Goal: Task Accomplishment & Management: Use online tool/utility

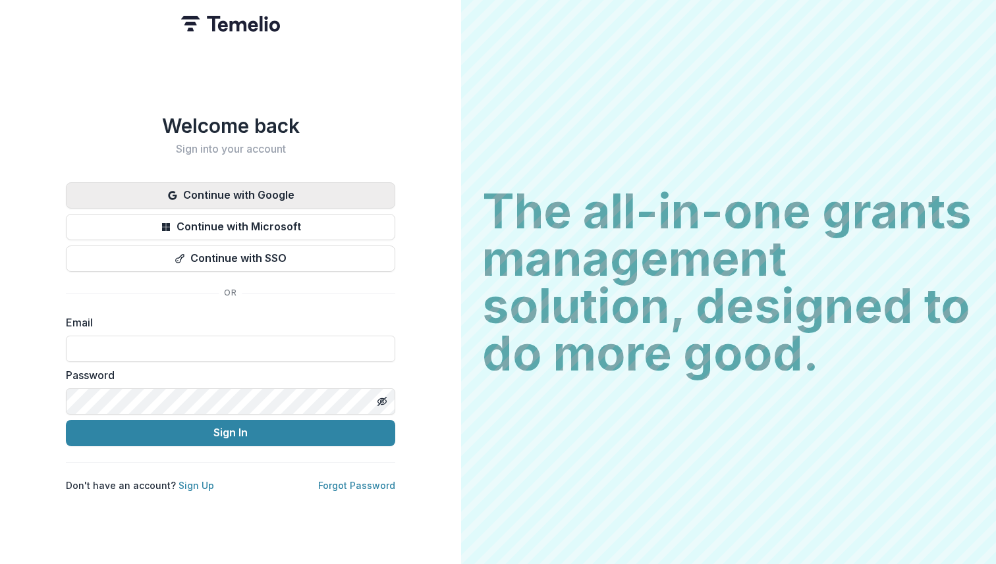
click at [275, 190] on button "Continue with Google" at bounding box center [230, 195] width 329 height 26
click at [350, 190] on button "Continue with Google" at bounding box center [230, 195] width 329 height 26
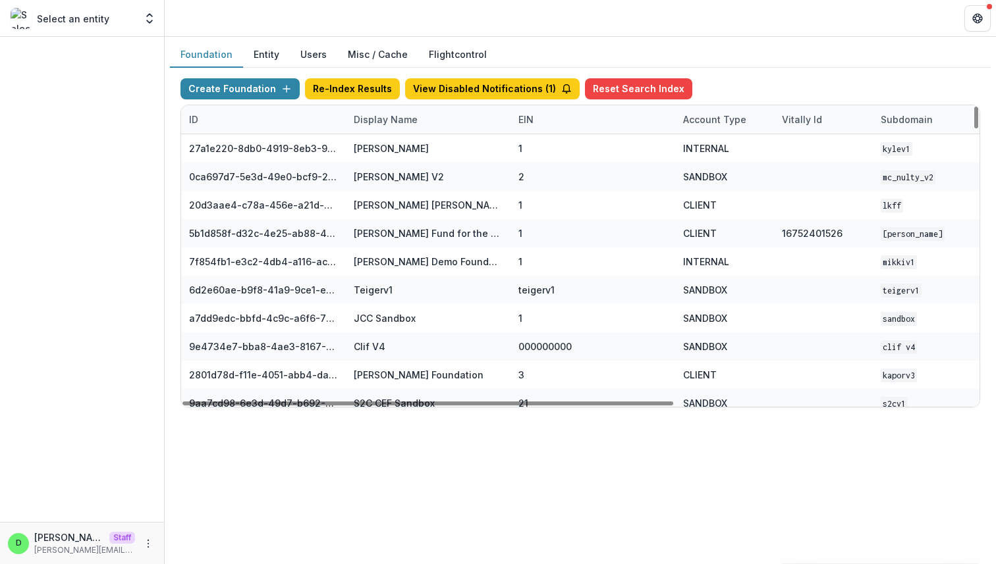
click at [385, 121] on div "Display Name" at bounding box center [386, 120] width 80 height 14
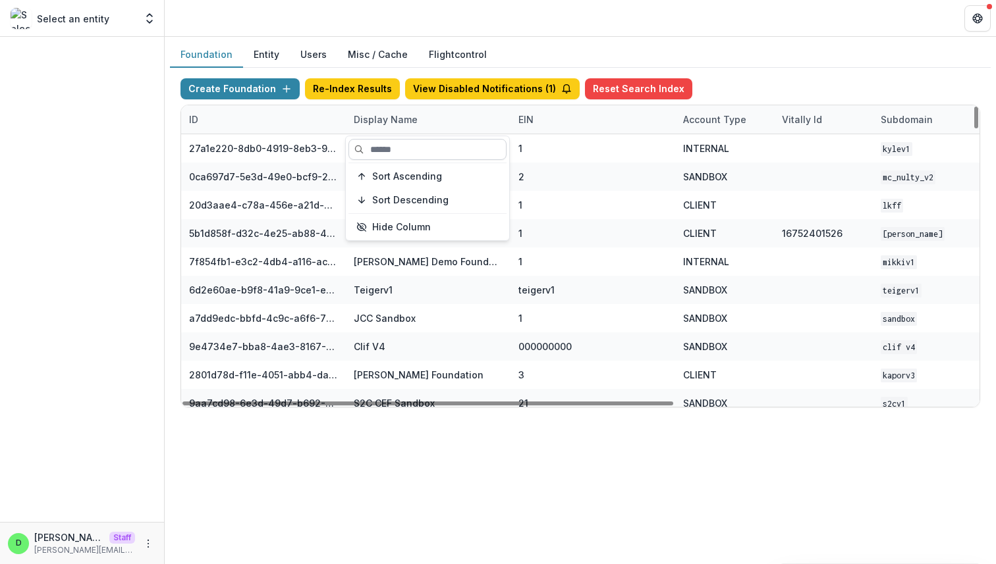
click at [396, 151] on input at bounding box center [427, 149] width 158 height 21
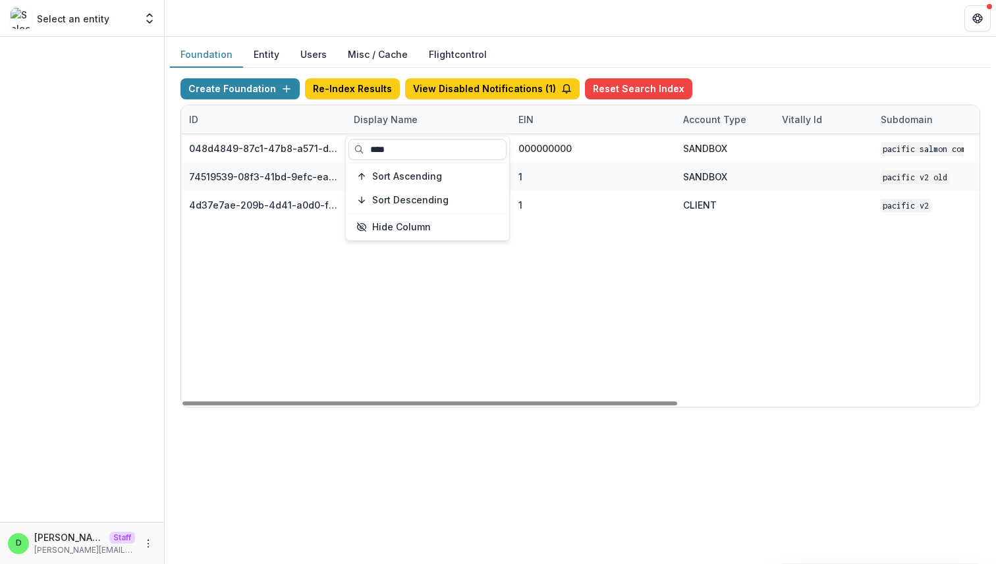
type input "****"
click at [836, 313] on div "048d4849-87c1-47b8-a571-d36adc5d9bb4 Pacific Salmon Commission DEMO 000000000 S…" at bounding box center [823, 270] width 1284 height 273
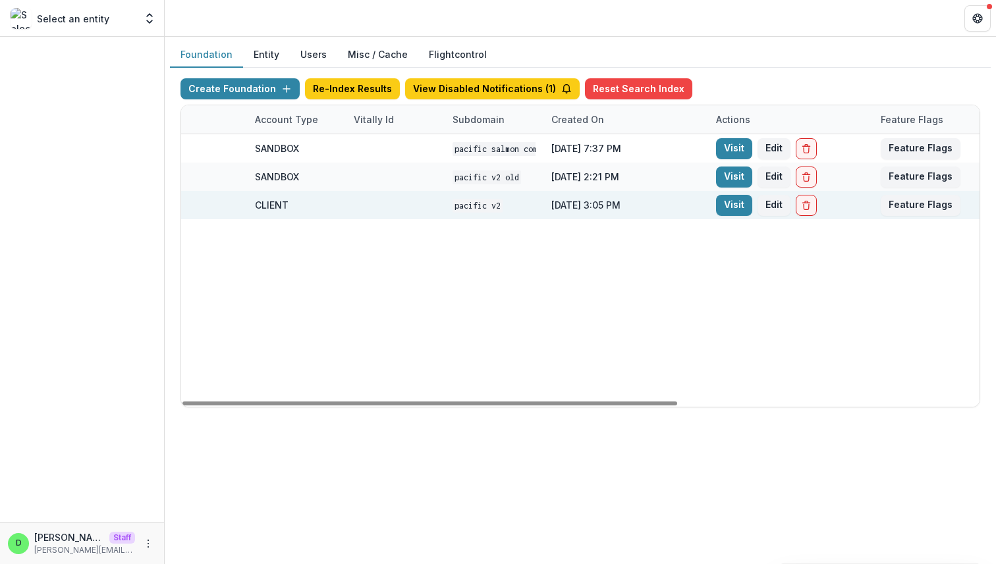
scroll to position [0, 486]
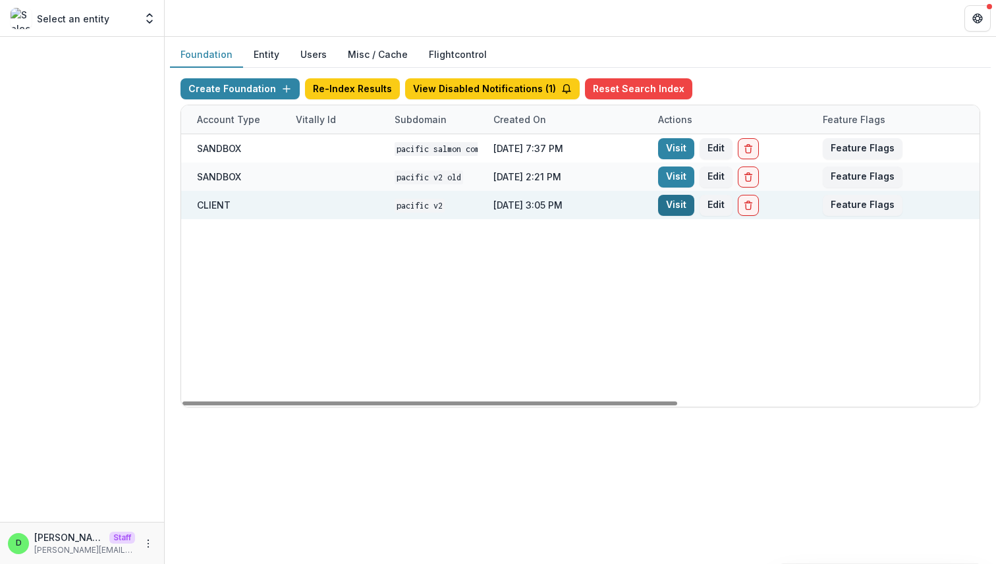
click at [677, 203] on link "Visit" at bounding box center [676, 205] width 36 height 21
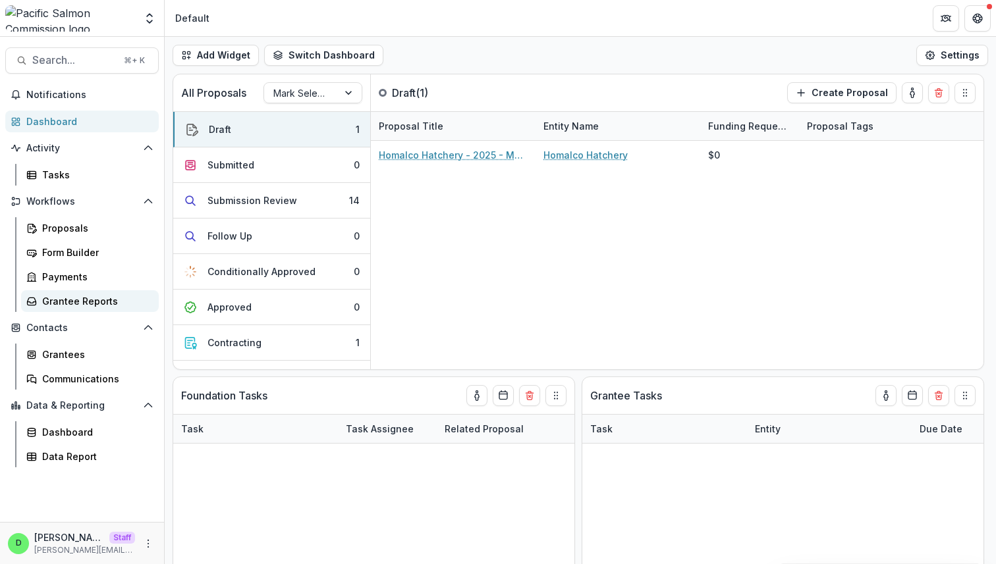
click at [119, 301] on div "Grantee Reports" at bounding box center [95, 301] width 106 height 14
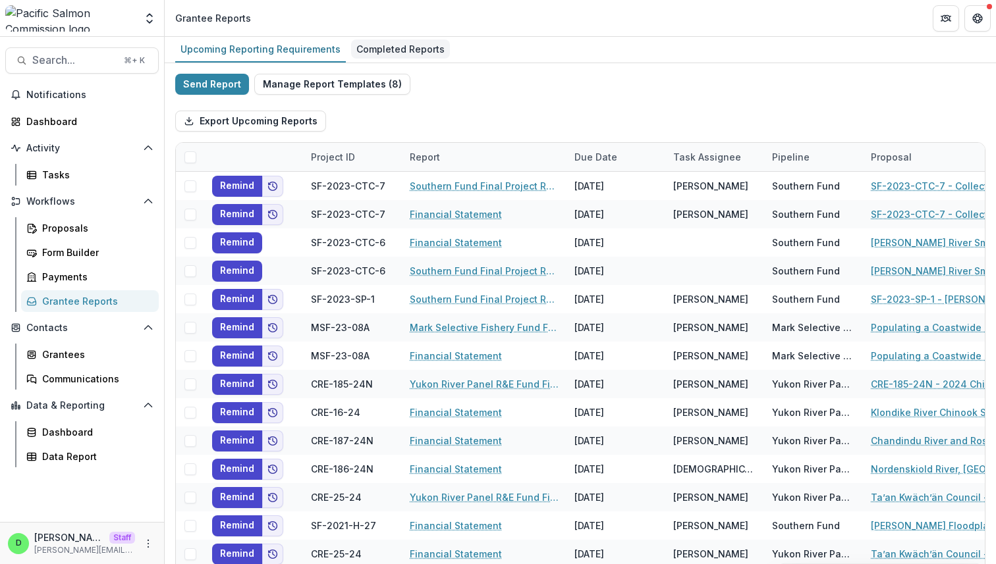
click at [400, 51] on div "Completed Reports" at bounding box center [400, 49] width 99 height 19
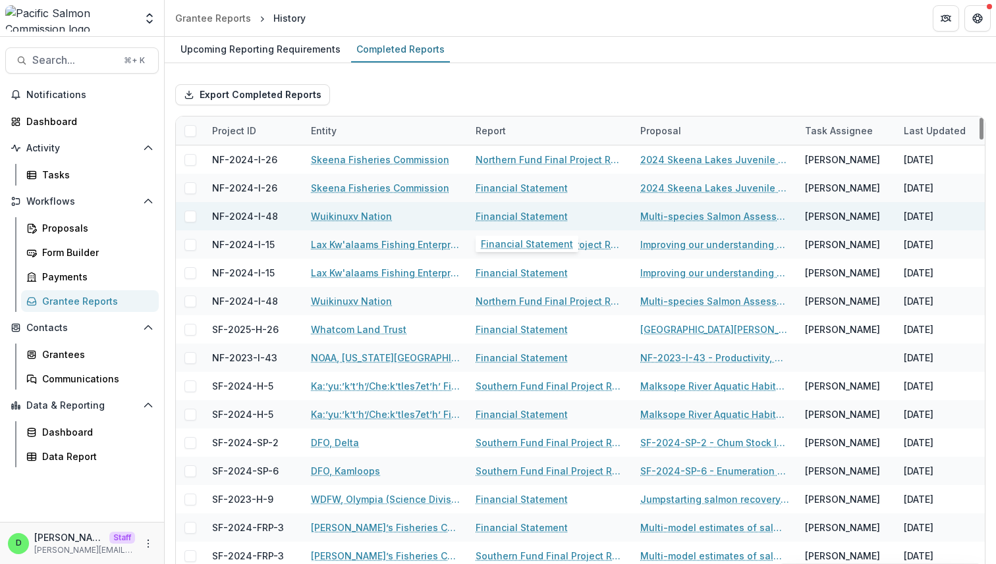
click at [512, 219] on link "Financial Statement" at bounding box center [521, 216] width 92 height 14
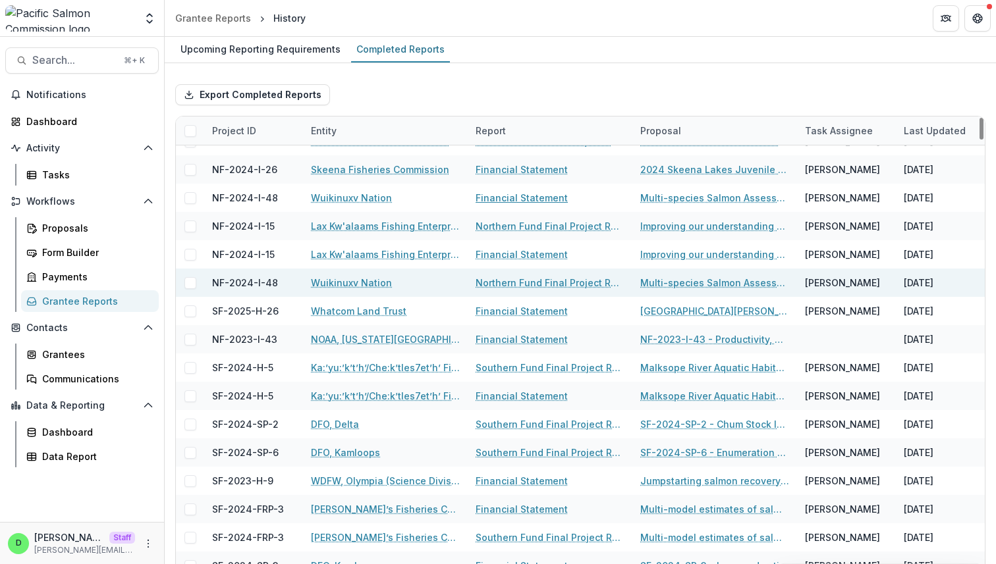
scroll to position [20, 0]
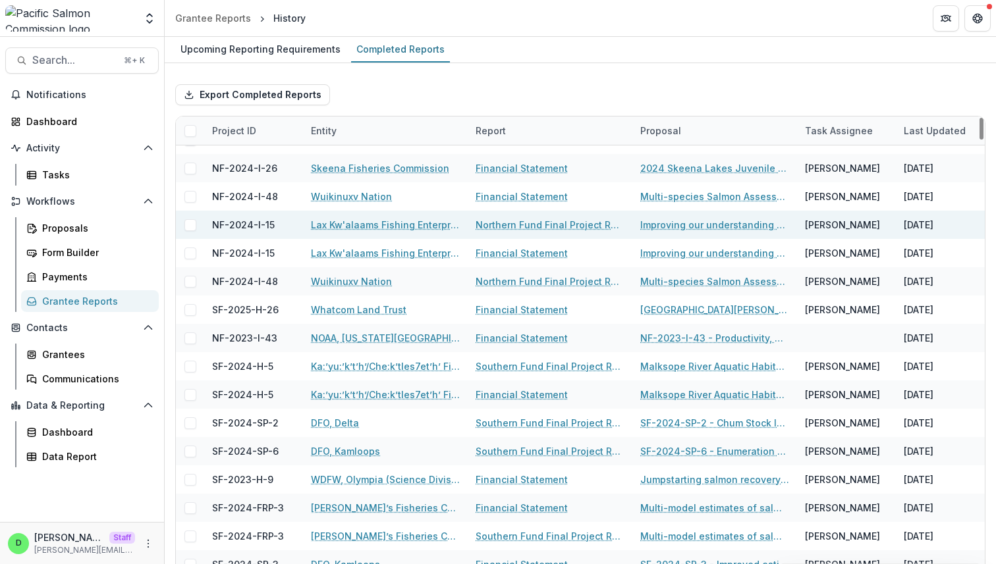
click at [557, 224] on link "Northern Fund Final Project Report" at bounding box center [549, 225] width 149 height 14
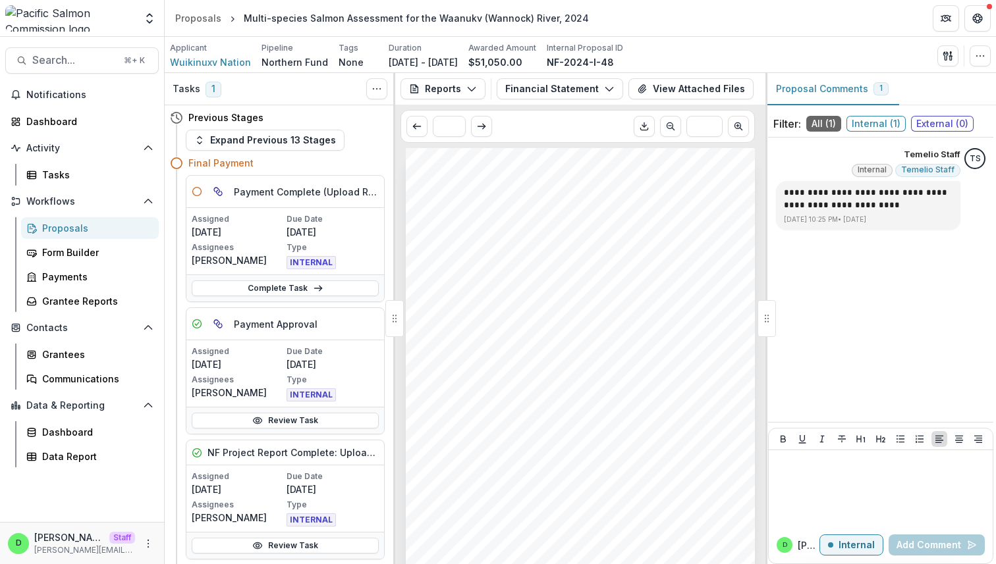
click at [877, 122] on span "Internal ( 1 )" at bounding box center [875, 124] width 59 height 16
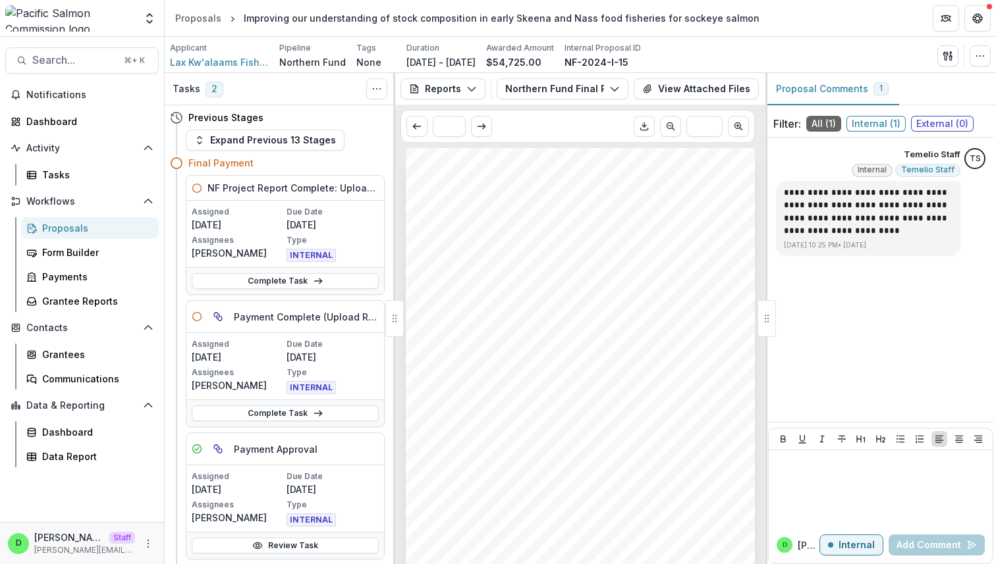
click at [880, 118] on span "Internal ( 1 )" at bounding box center [875, 124] width 59 height 16
drag, startPoint x: 424, startPoint y: 309, endPoint x: 475, endPoint y: 309, distance: 50.7
click at [475, 309] on div "Submission Responses Northern Fund Final Report Project ID NF-2024-I-15 Project…" at bounding box center [580, 395] width 349 height 494
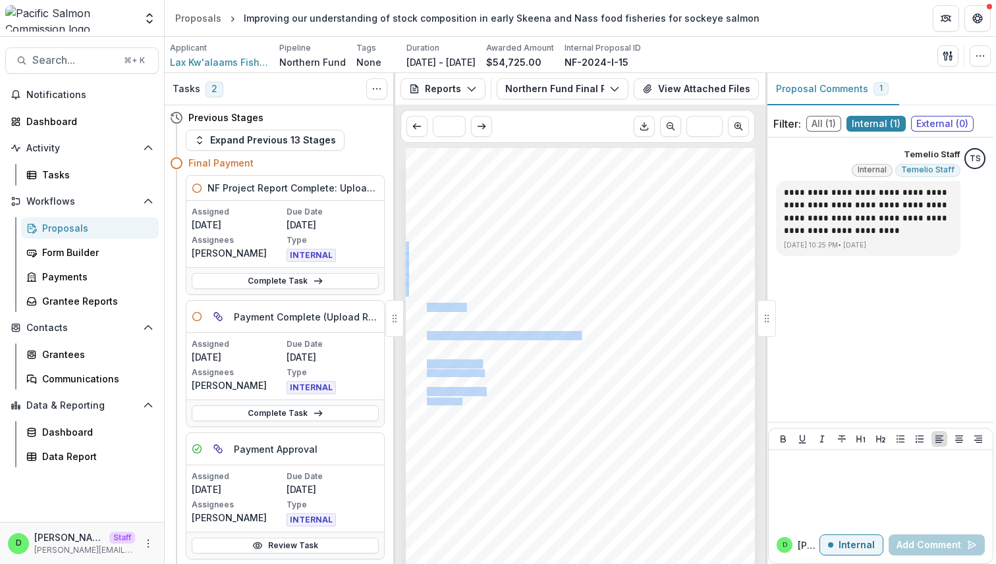
drag, startPoint x: 425, startPoint y: 310, endPoint x: 497, endPoint y: 315, distance: 71.3
click at [497, 315] on div "Submission Responses Northern Fund Final Report Project ID NF-2024-I-15 Project…" at bounding box center [580, 395] width 349 height 494
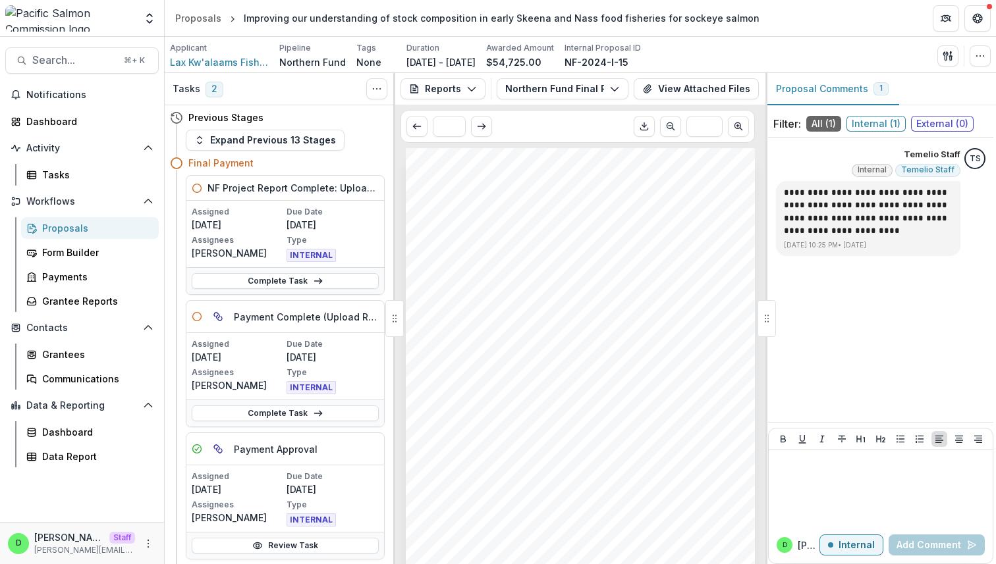
drag, startPoint x: 423, startPoint y: 306, endPoint x: 482, endPoint y: 313, distance: 59.1
click at [483, 314] on div "Submission Responses Northern Fund Final Report Project ID NF-2024-I-15 Project…" at bounding box center [580, 395] width 349 height 494
click at [482, 313] on div "Submission Responses Northern Fund Final Report Project ID NF-2024-I-15 Project…" at bounding box center [580, 395] width 349 height 494
click at [572, 124] on span "Internal ( 1 )" at bounding box center [875, 124] width 59 height 16
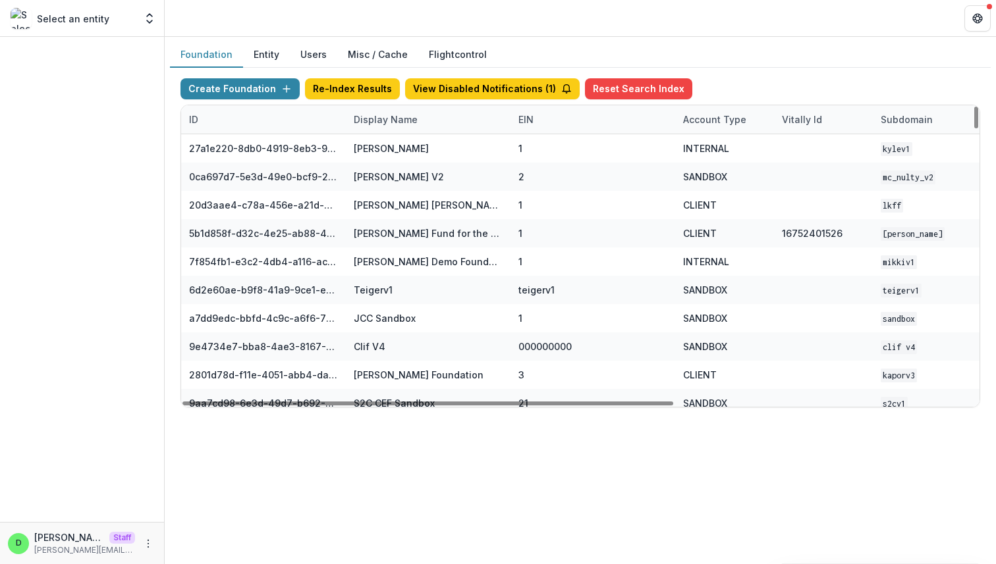
click at [387, 121] on div "Display Name" at bounding box center [386, 120] width 80 height 14
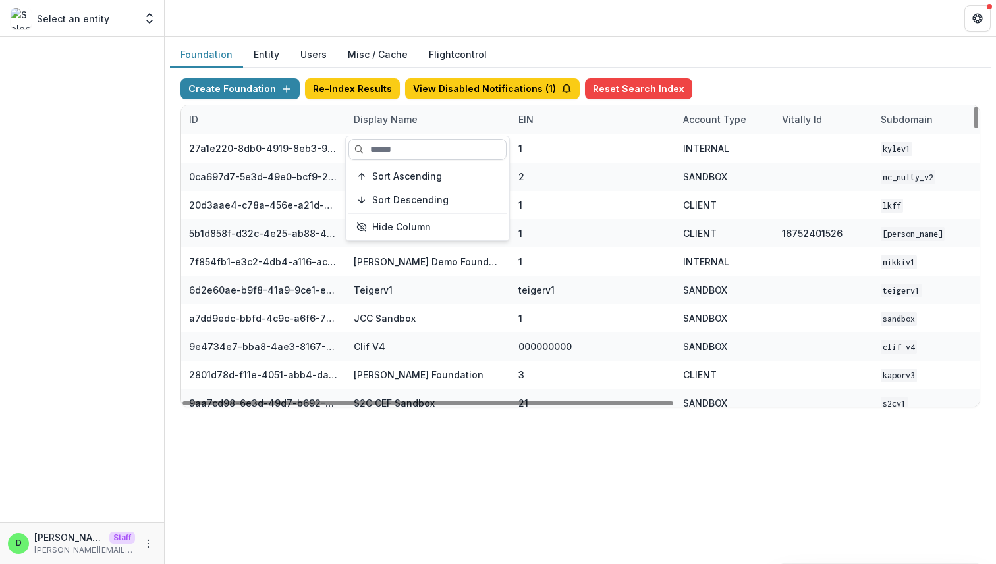
click at [393, 148] on input at bounding box center [427, 149] width 158 height 21
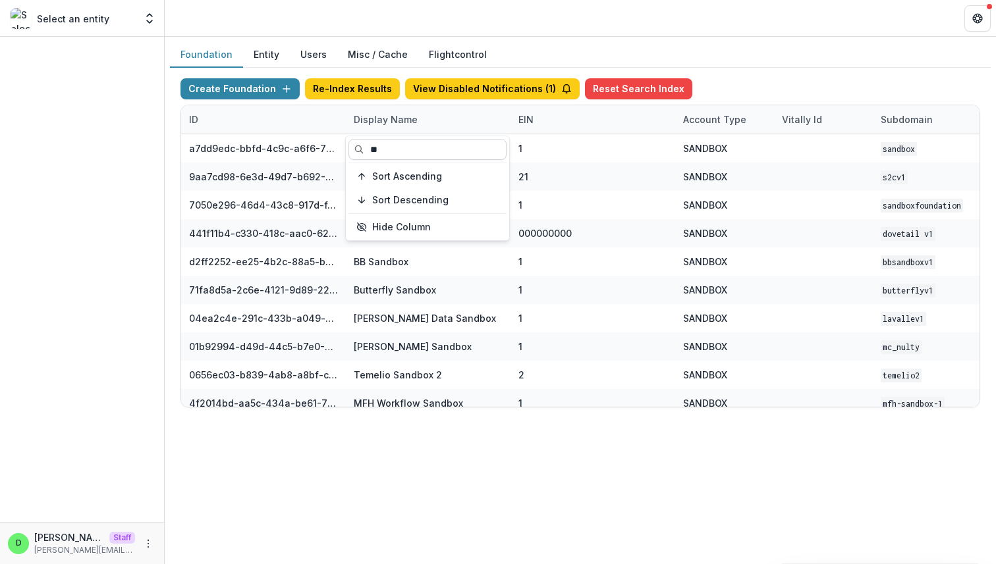
type input "*"
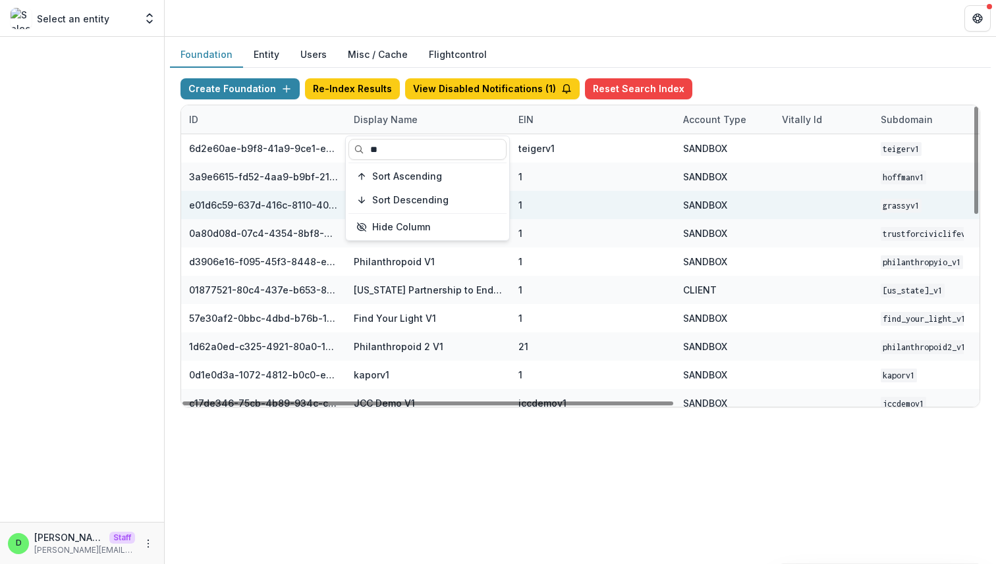
type input "**"
click at [611, 205] on div "1" at bounding box center [592, 205] width 149 height 28
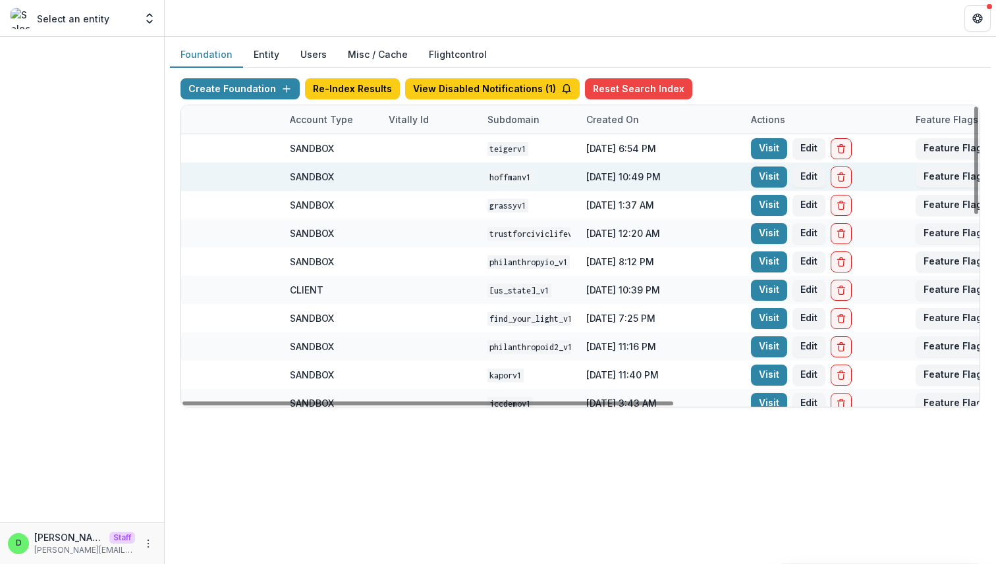
scroll to position [0, 486]
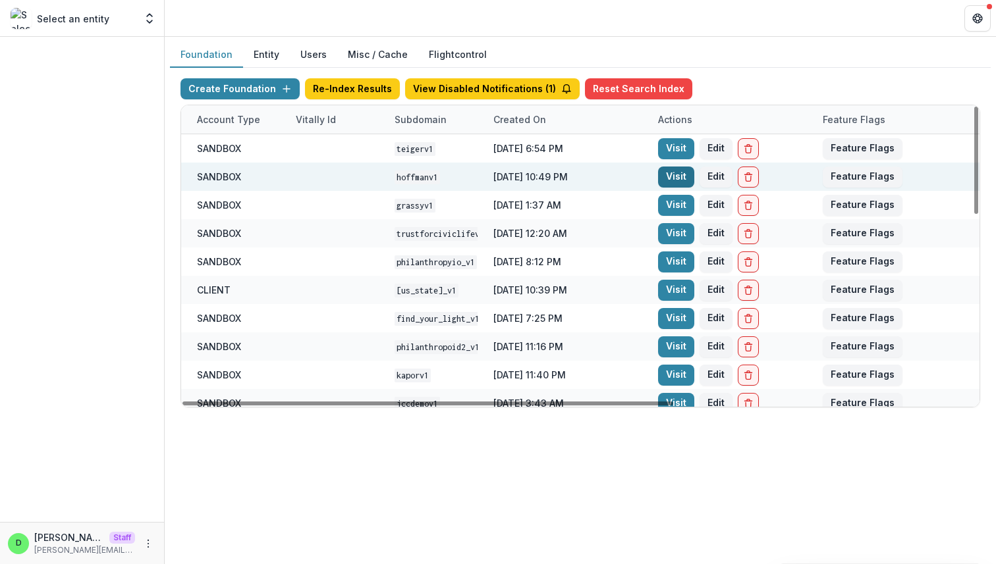
click at [669, 173] on link "Visit" at bounding box center [676, 177] width 36 height 21
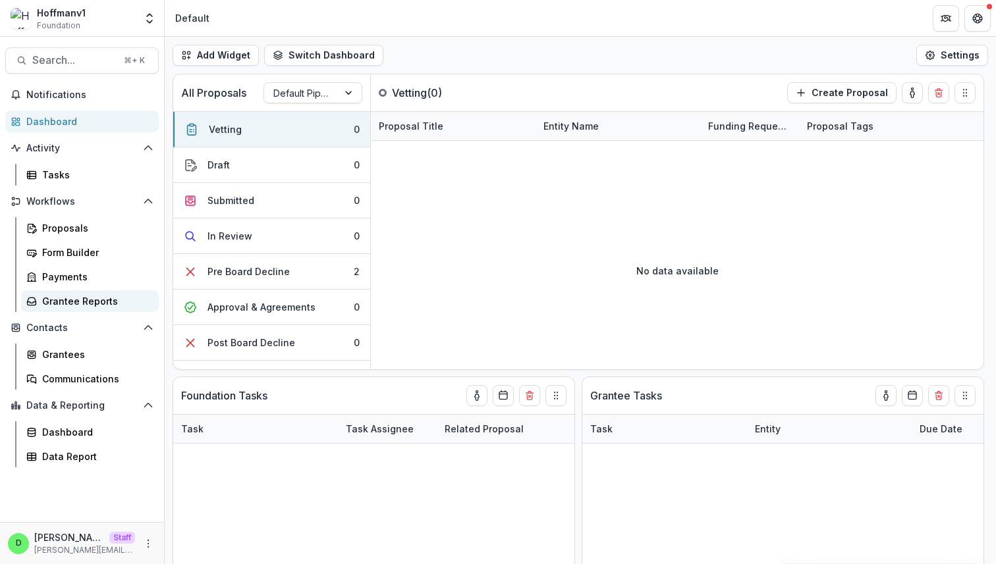
click at [80, 300] on div "Grantee Reports" at bounding box center [95, 301] width 106 height 14
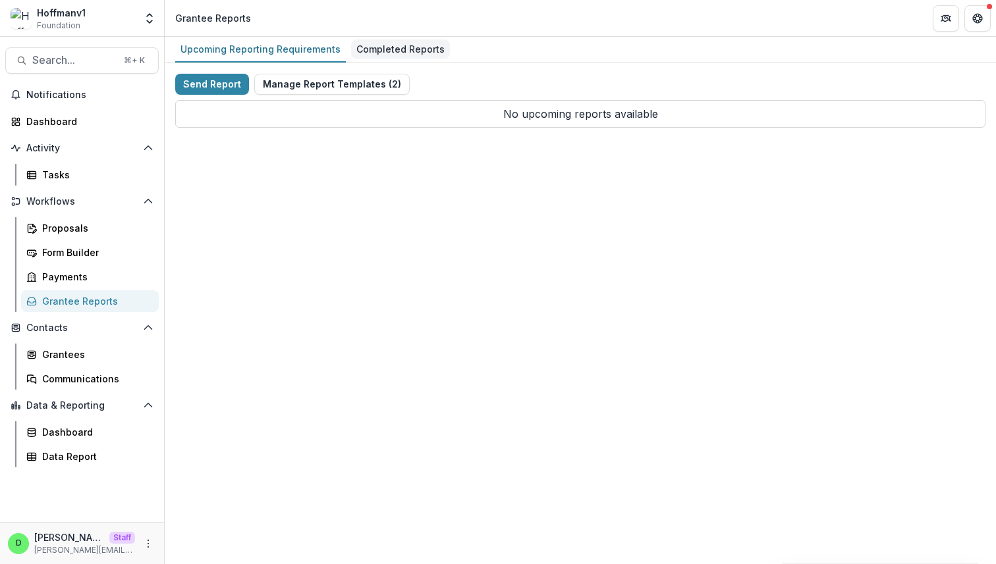
click at [379, 57] on div "Completed Reports" at bounding box center [400, 49] width 99 height 19
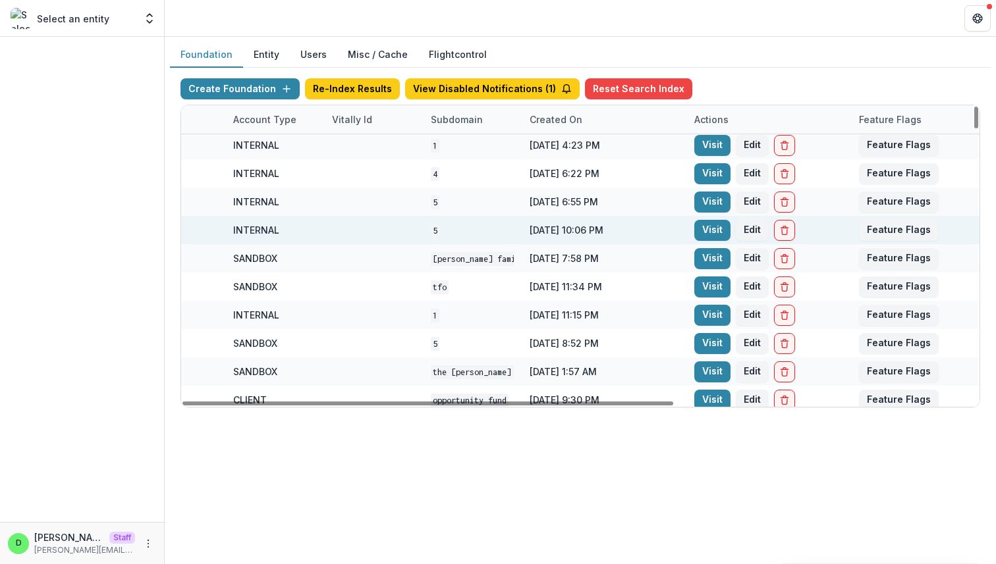
scroll to position [8413, 486]
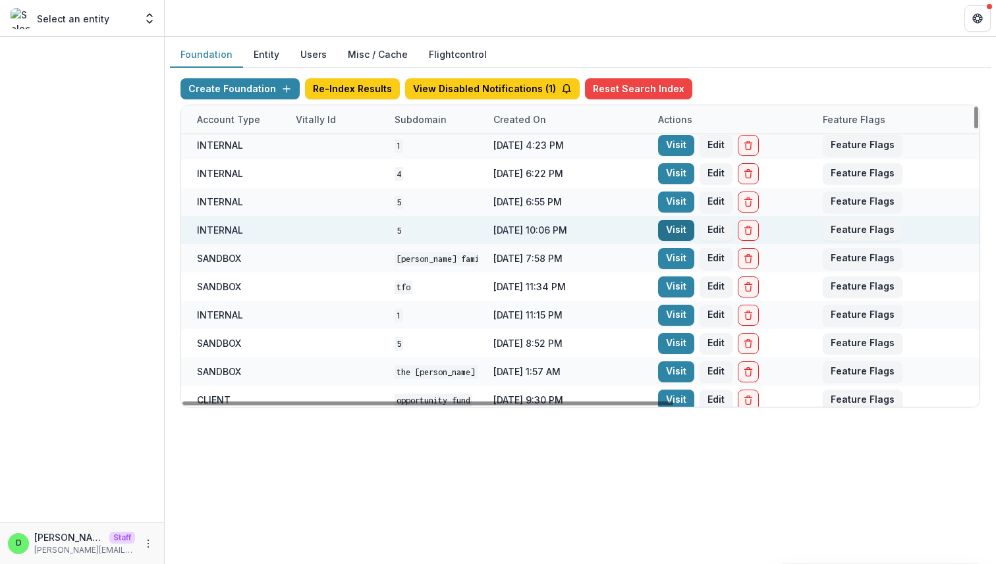
click at [676, 229] on link "Visit" at bounding box center [676, 230] width 36 height 21
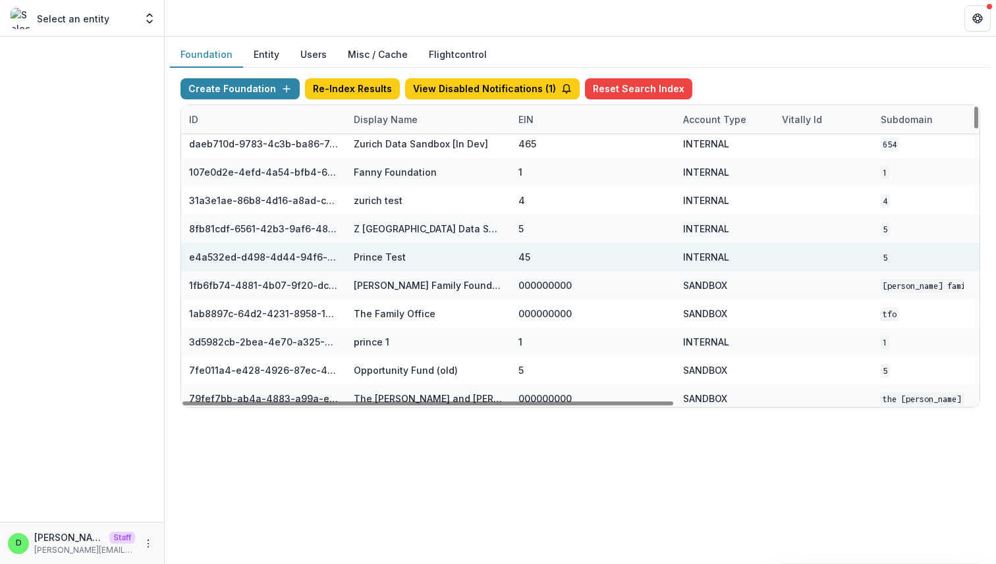
scroll to position [8389, 0]
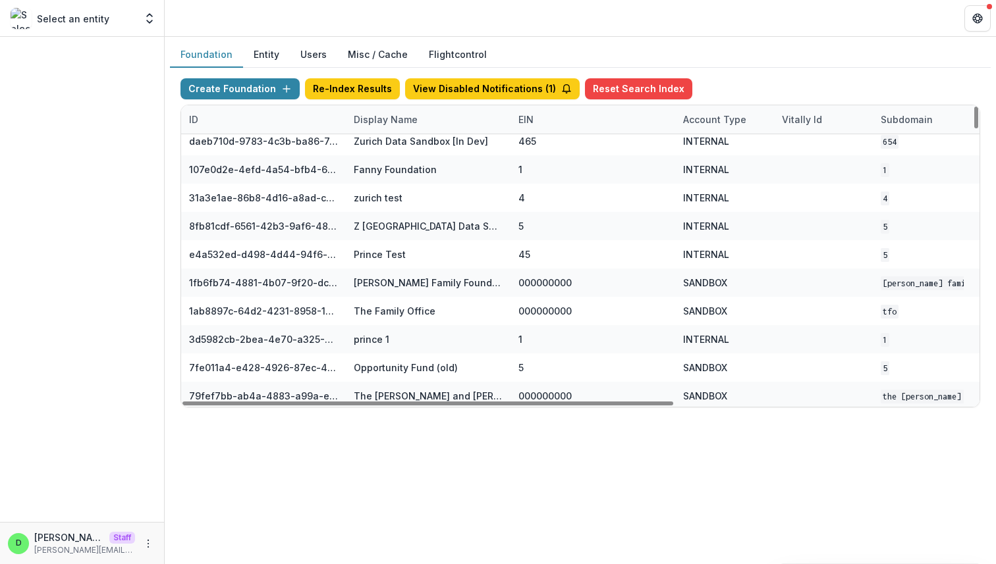
click at [393, 112] on div "Display Name" at bounding box center [428, 119] width 165 height 28
click at [388, 149] on input at bounding box center [427, 149] width 158 height 21
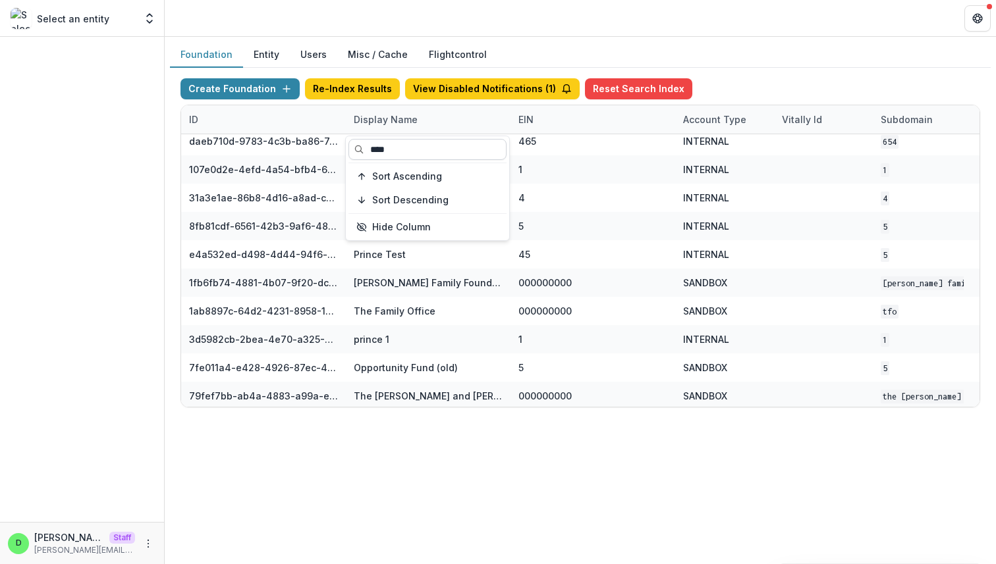
scroll to position [0, 0]
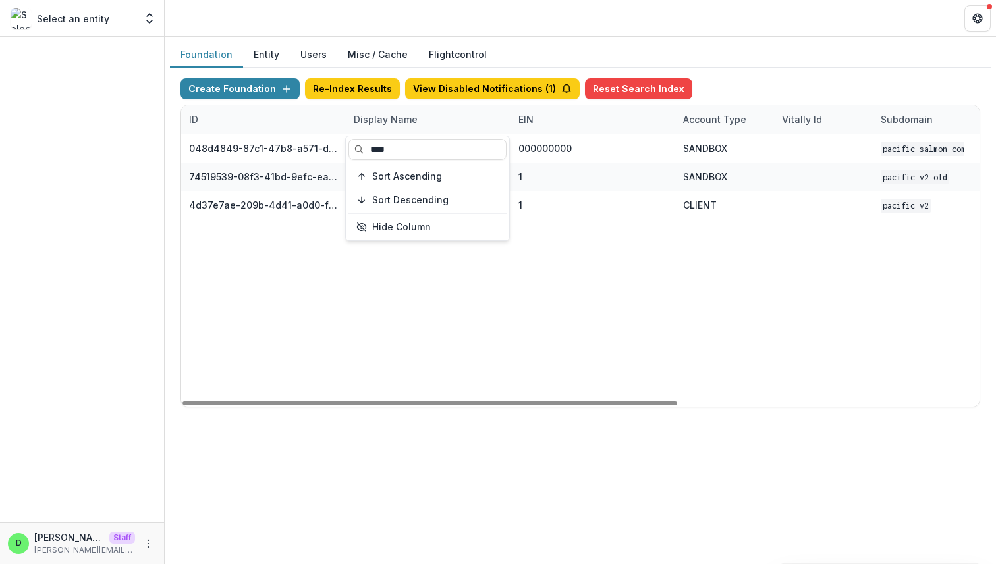
type input "****"
click at [542, 310] on div "048d4849-87c1-47b8-a571-d36adc5d9bb4 Pacific Salmon Commission DEMO 000000000 S…" at bounding box center [823, 270] width 1284 height 273
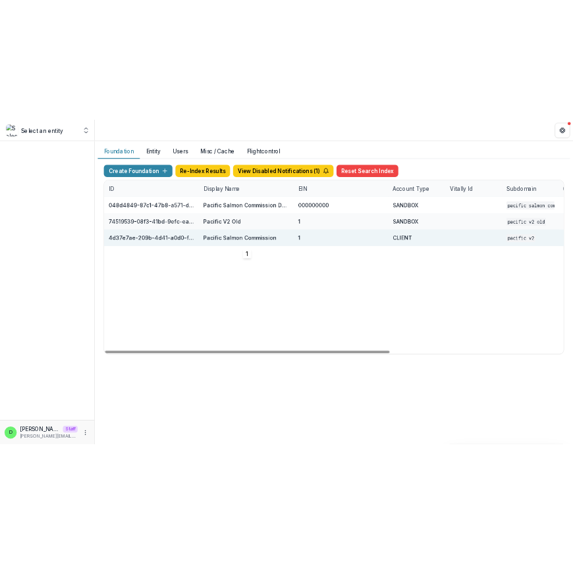
scroll to position [0, 486]
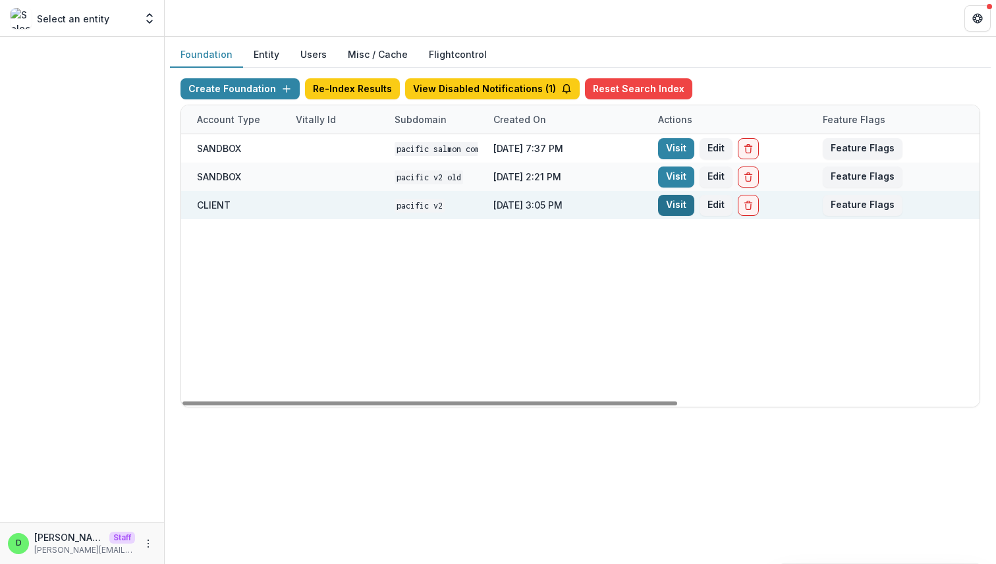
click at [666, 202] on link "Visit" at bounding box center [676, 205] width 36 height 21
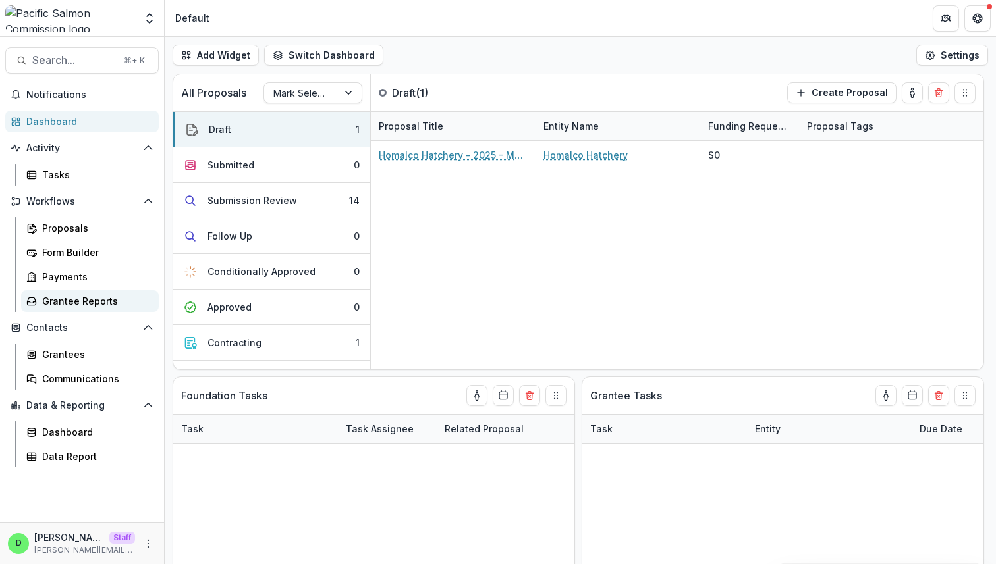
click at [90, 294] on div "Grantee Reports" at bounding box center [95, 301] width 106 height 14
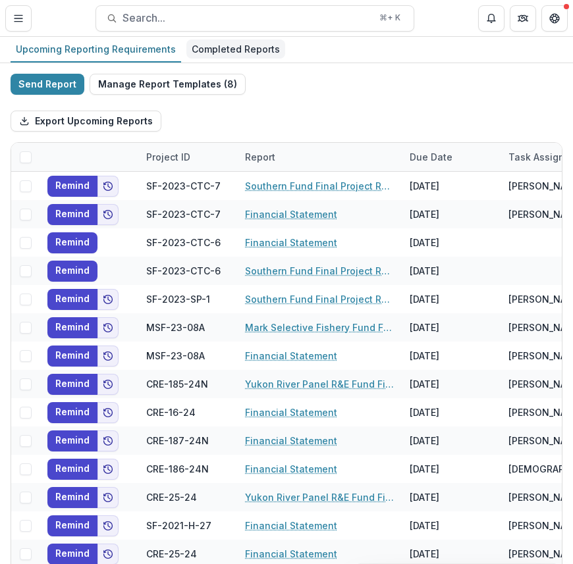
click at [236, 46] on div "Completed Reports" at bounding box center [235, 49] width 99 height 19
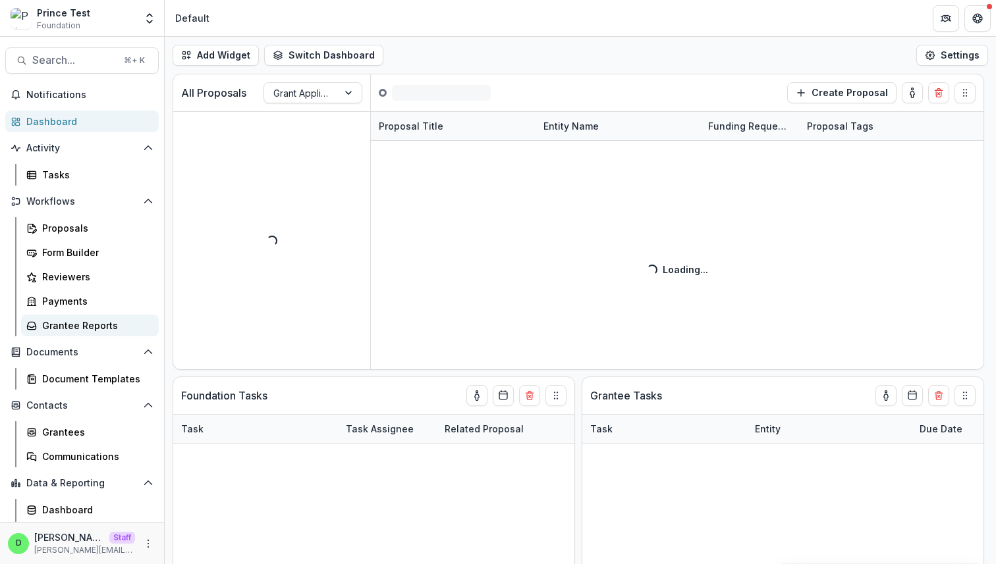
click at [76, 325] on div "Grantee Reports" at bounding box center [95, 326] width 106 height 14
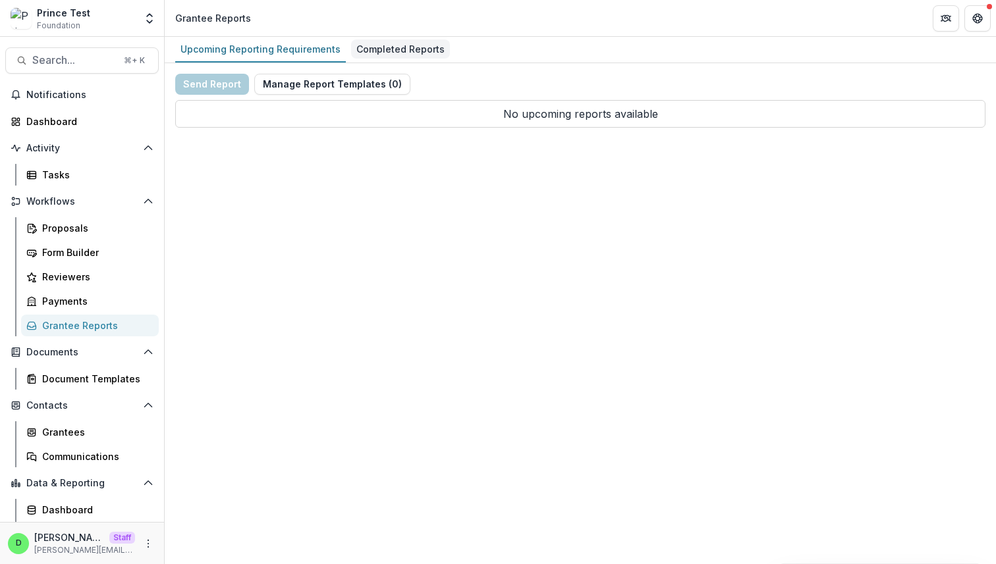
click at [392, 49] on div "Completed Reports" at bounding box center [400, 49] width 99 height 19
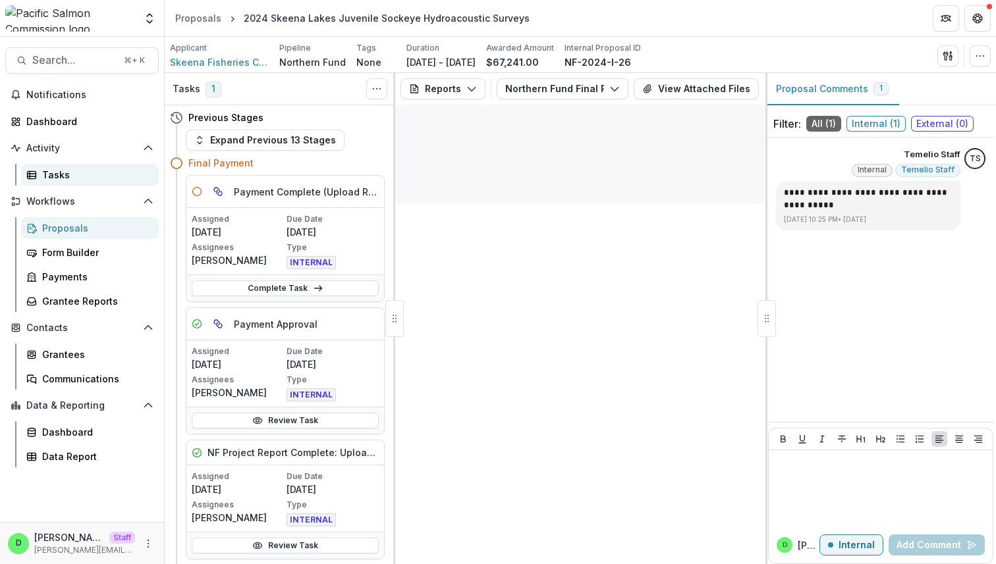
click at [56, 174] on div "Tasks" at bounding box center [95, 175] width 106 height 14
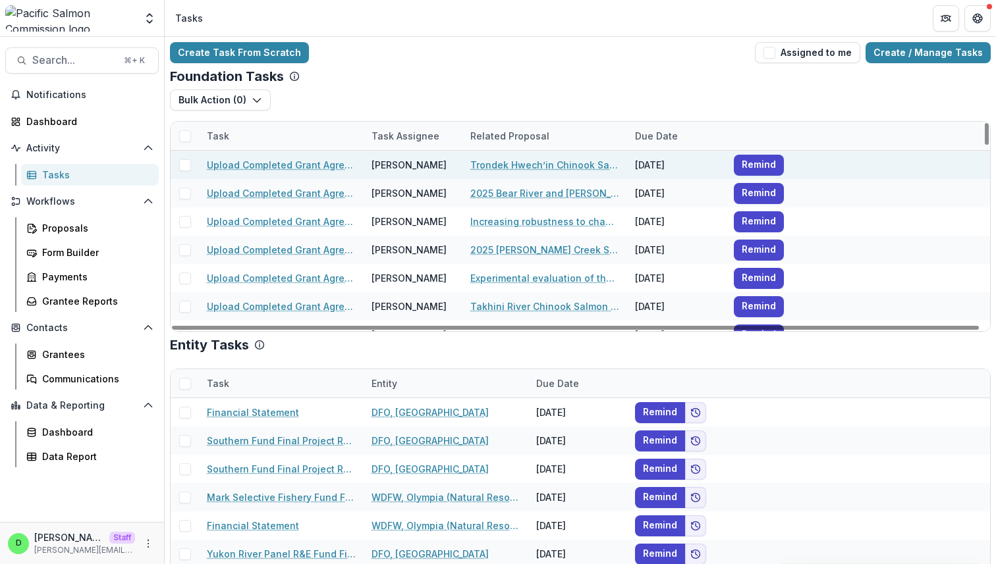
click at [320, 163] on link "Upload Completed Grant Agreements" at bounding box center [281, 165] width 149 height 14
